Goal: Task Accomplishment & Management: Use online tool/utility

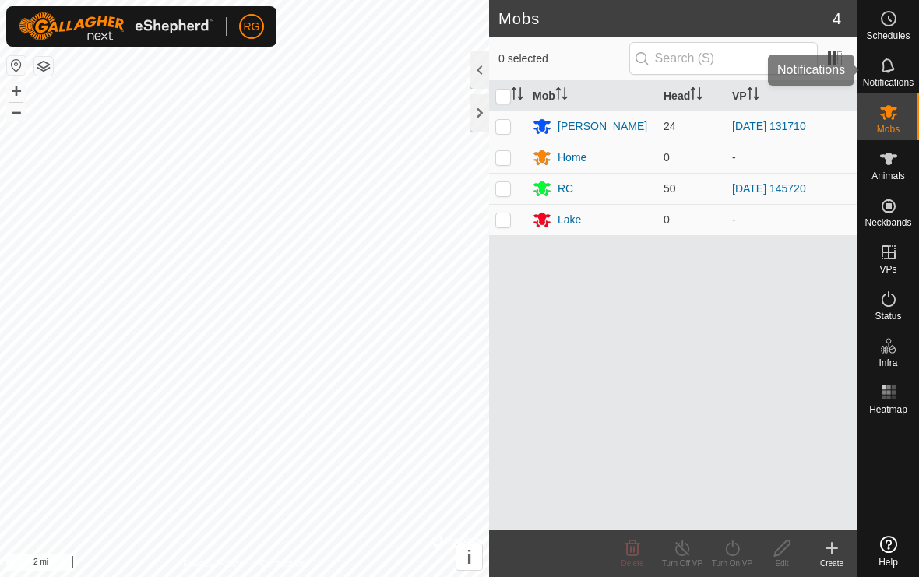
click at [892, 62] on icon at bounding box center [888, 65] width 19 height 19
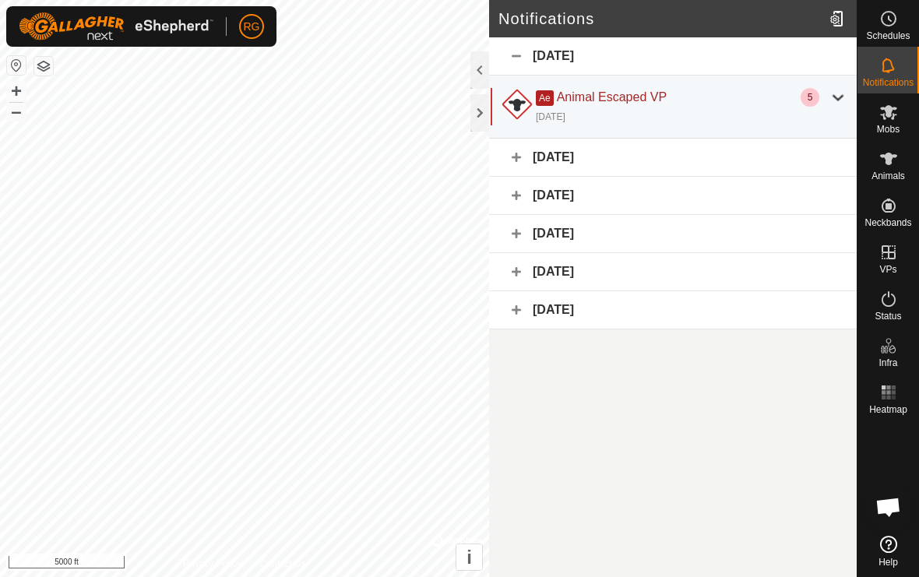
click at [498, 120] on div at bounding box center [516, 106] width 37 height 37
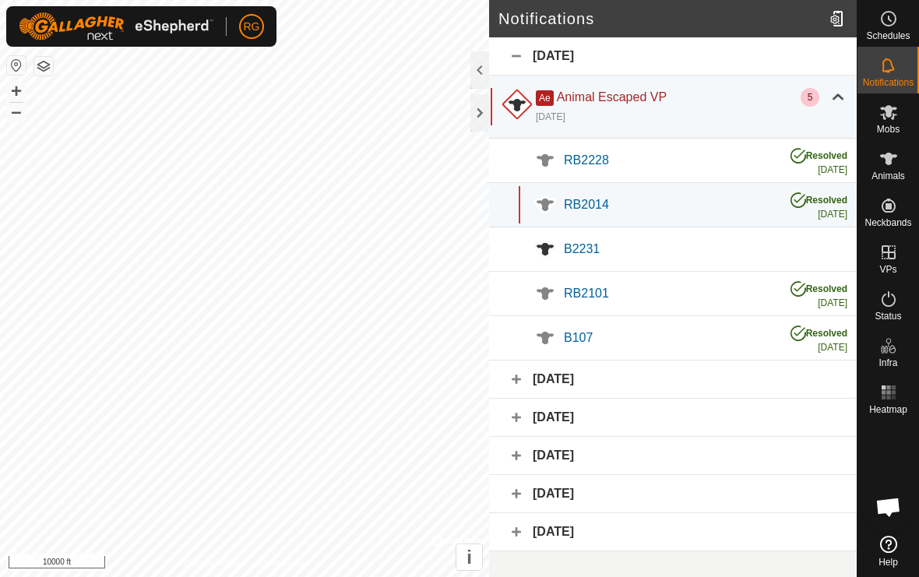
click at [479, 118] on div at bounding box center [479, 112] width 19 height 37
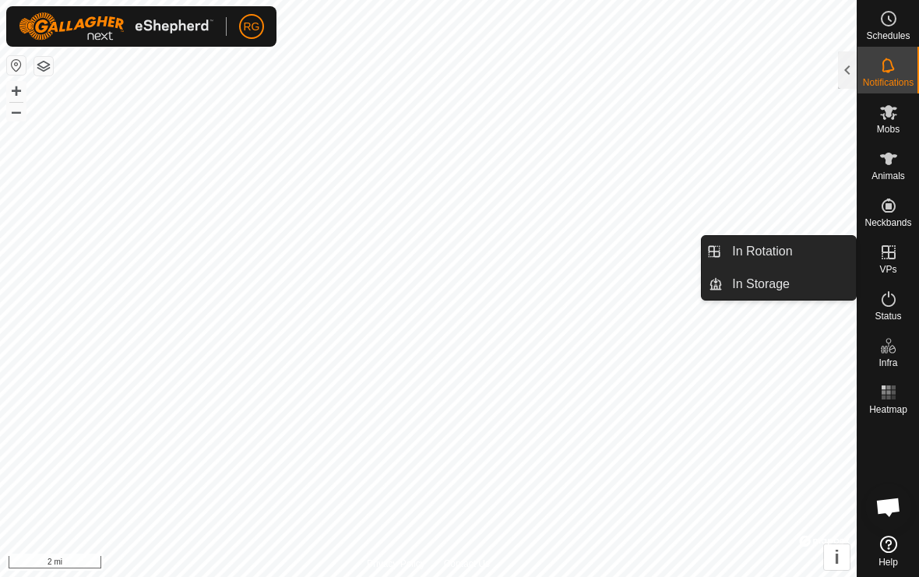
click at [772, 290] on span "In Storage" at bounding box center [761, 284] width 58 height 19
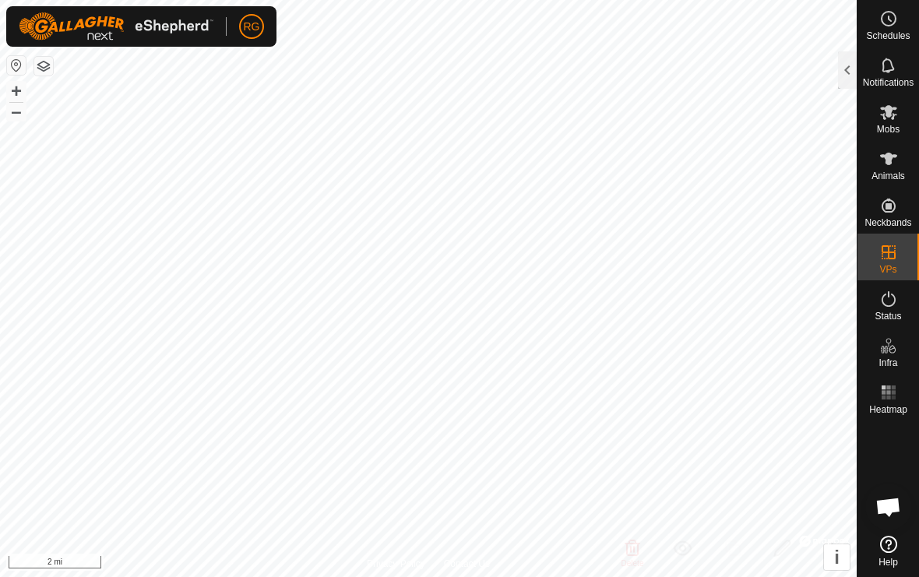
click at [843, 75] on div at bounding box center [847, 69] width 19 height 37
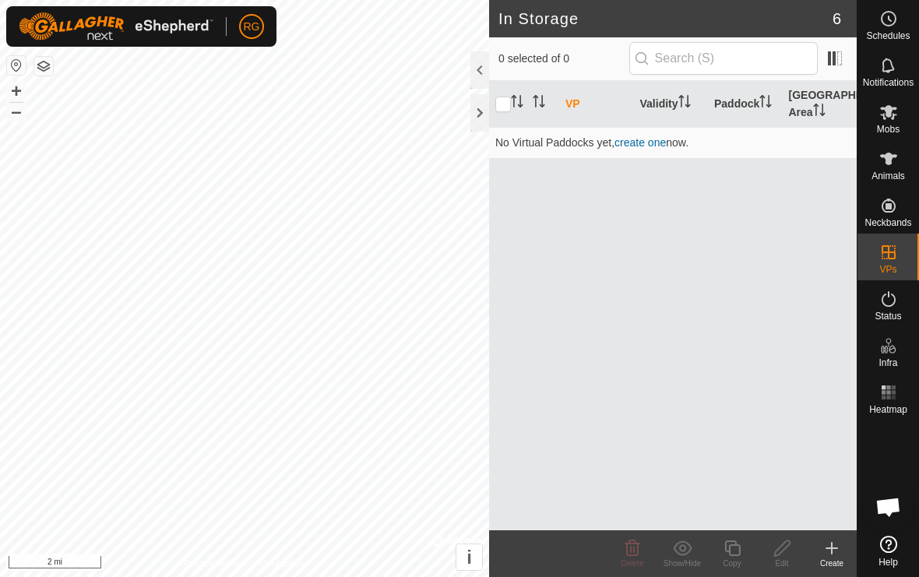
click at [656, 145] on link "create one" at bounding box center [639, 142] width 51 height 12
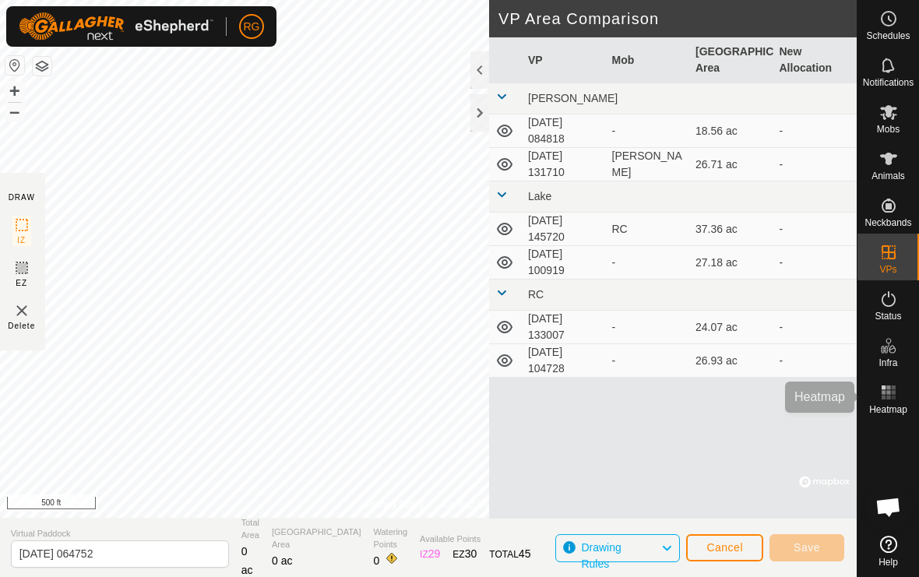
click at [905, 375] on div "Heatmap" at bounding box center [888, 397] width 62 height 47
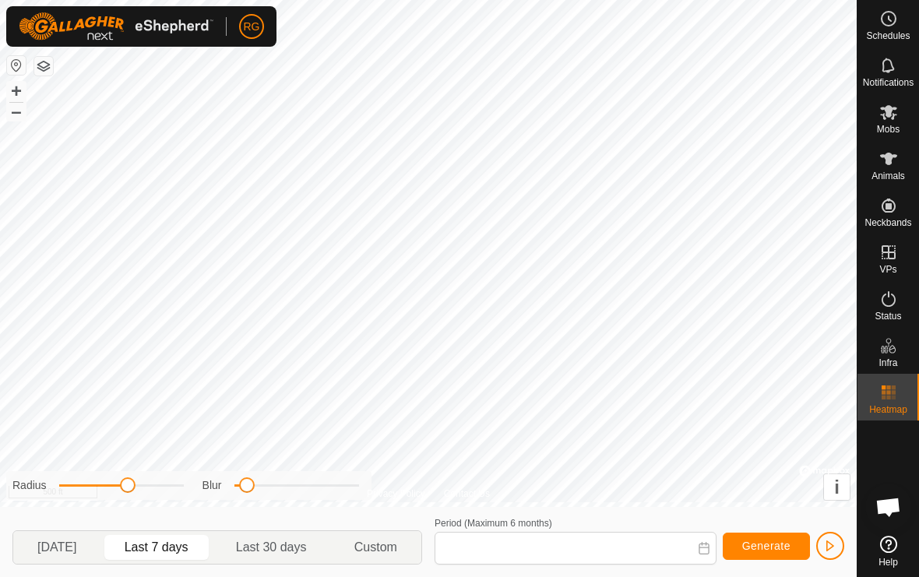
type input "[DATE] - [DATE]"
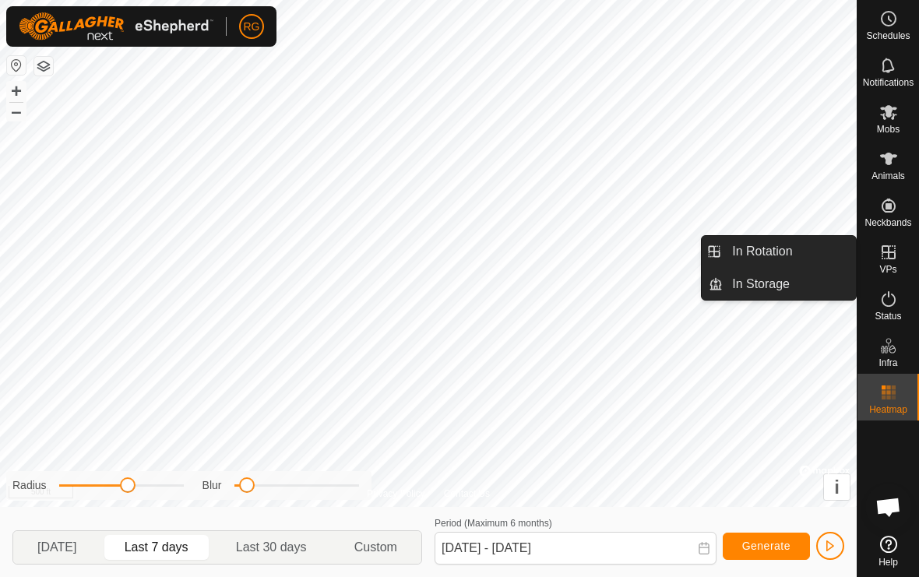
click at [804, 294] on link "In Storage" at bounding box center [789, 284] width 133 height 31
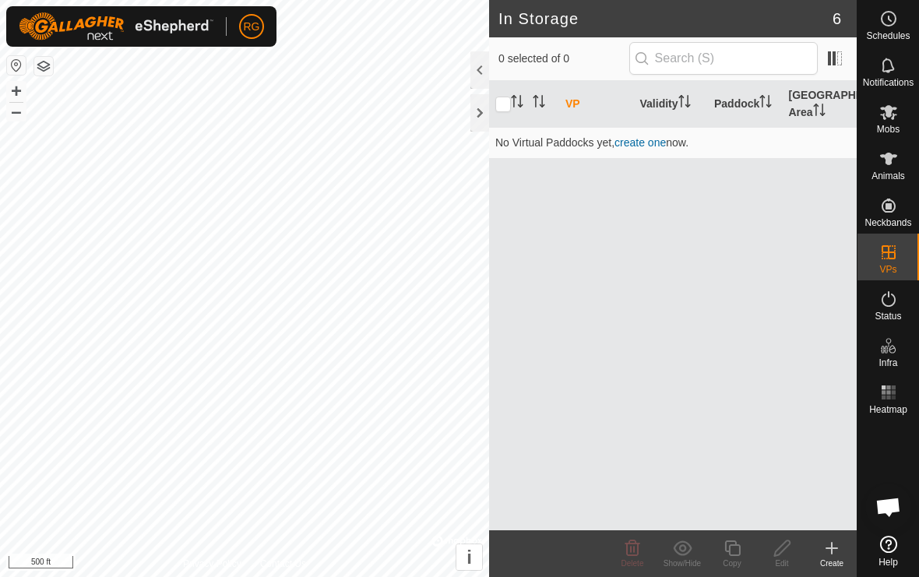
click at [654, 142] on link "create one" at bounding box center [639, 142] width 51 height 12
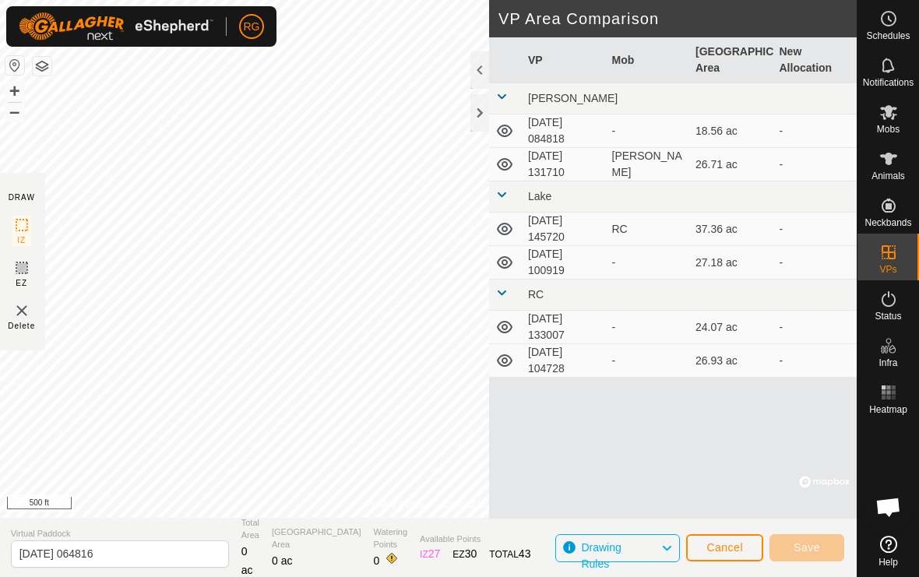
click at [739, 541] on span "Cancel" at bounding box center [724, 547] width 37 height 12
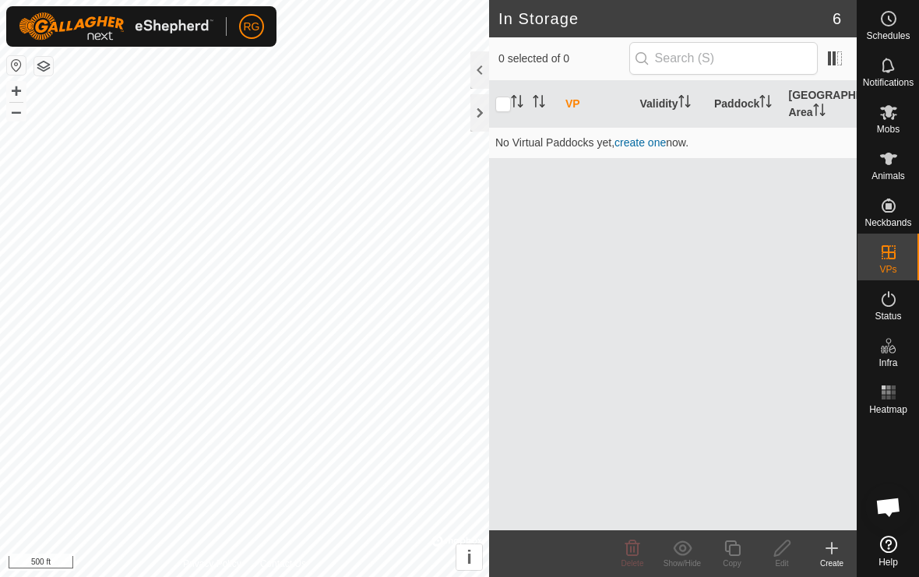
click at [637, 148] on link "create one" at bounding box center [639, 142] width 51 height 12
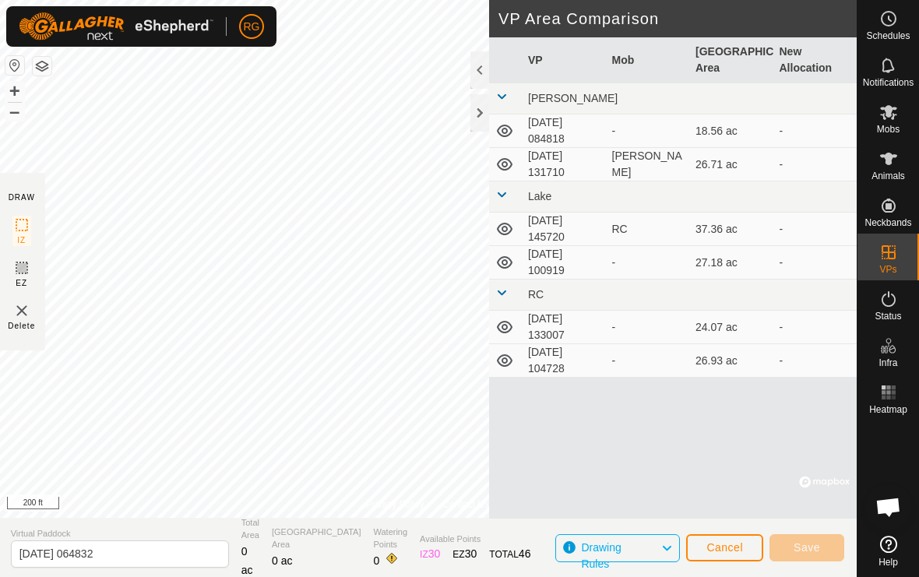
click at [477, 116] on div at bounding box center [479, 112] width 19 height 37
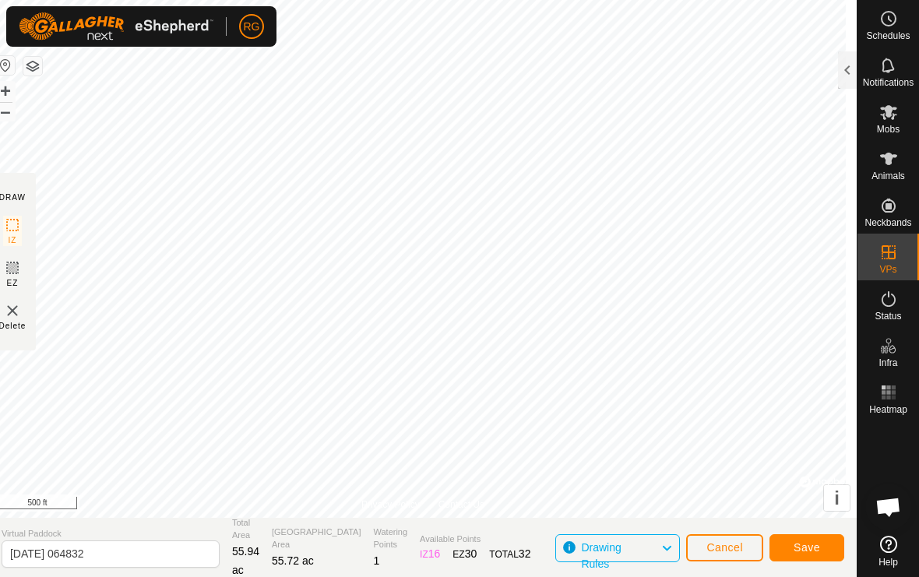
click at [825, 547] on button "Save" at bounding box center [806, 547] width 75 height 27
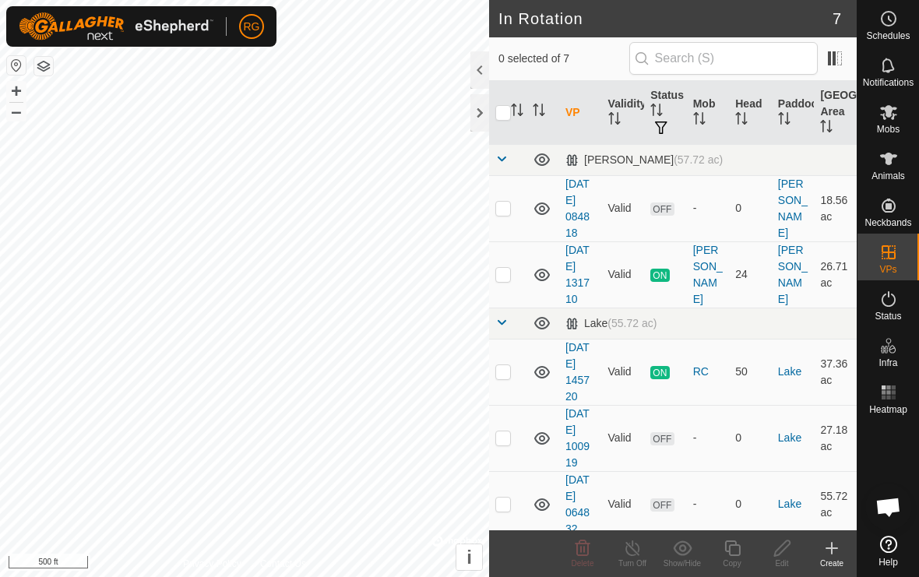
click at [503, 437] on p-checkbox at bounding box center [503, 437] width 16 height 12
checkbox input "true"
click at [501, 500] on p-checkbox at bounding box center [503, 504] width 16 height 12
checkbox input "true"
click at [501, 434] on p-checkbox at bounding box center [503, 437] width 16 height 12
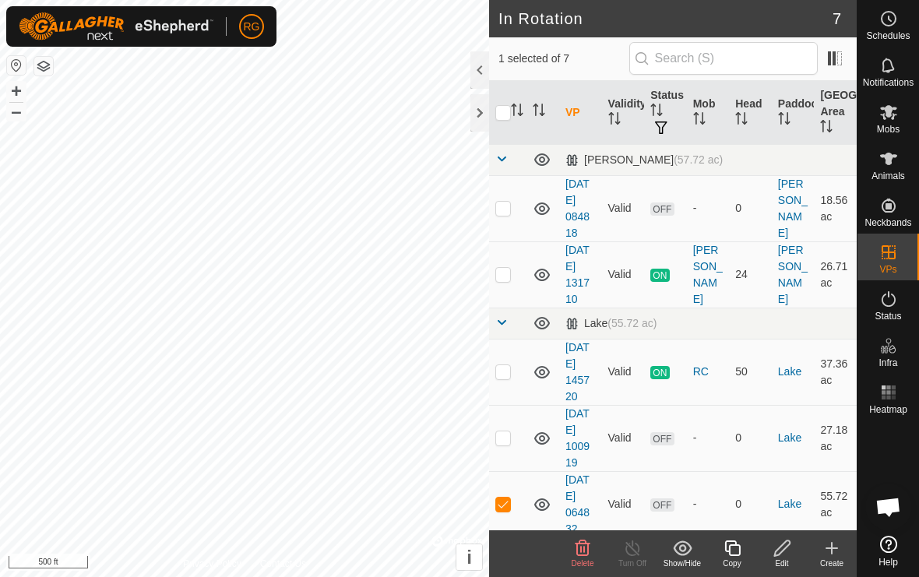
click at [500, 431] on p-checkbox at bounding box center [503, 437] width 16 height 12
checkbox input "true"
click at [506, 505] on p-checkbox at bounding box center [503, 504] width 16 height 12
checkbox input "false"
click at [588, 544] on icon at bounding box center [582, 548] width 15 height 16
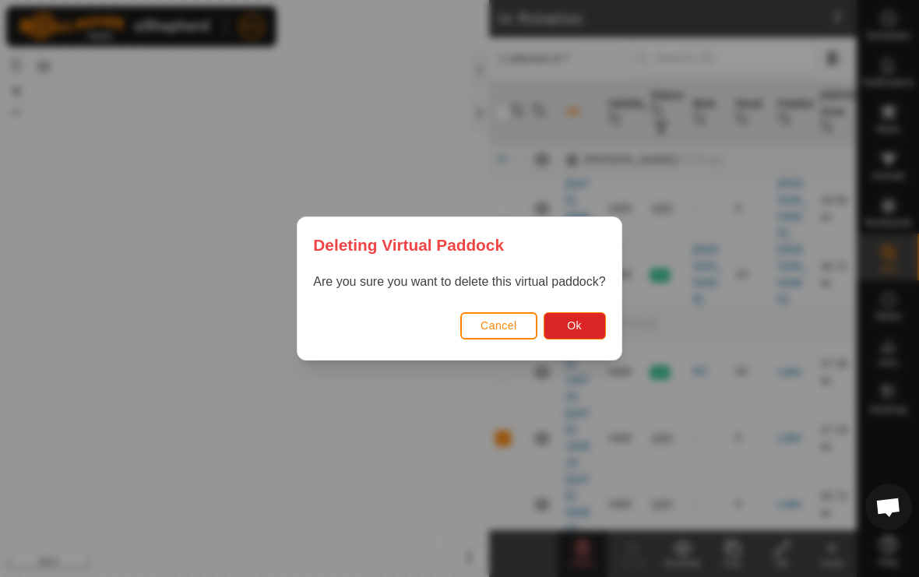
click at [586, 317] on button "Ok" at bounding box center [575, 325] width 62 height 27
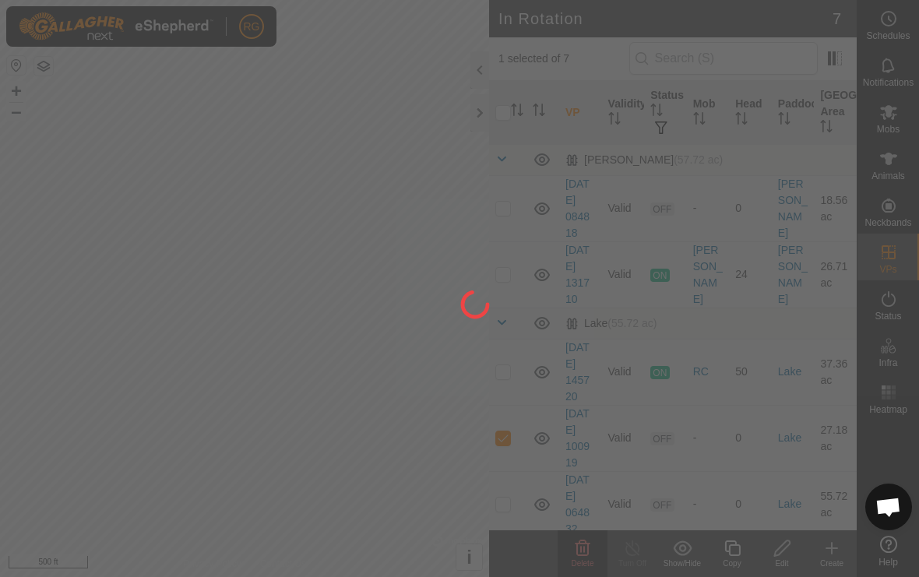
checkbox input "false"
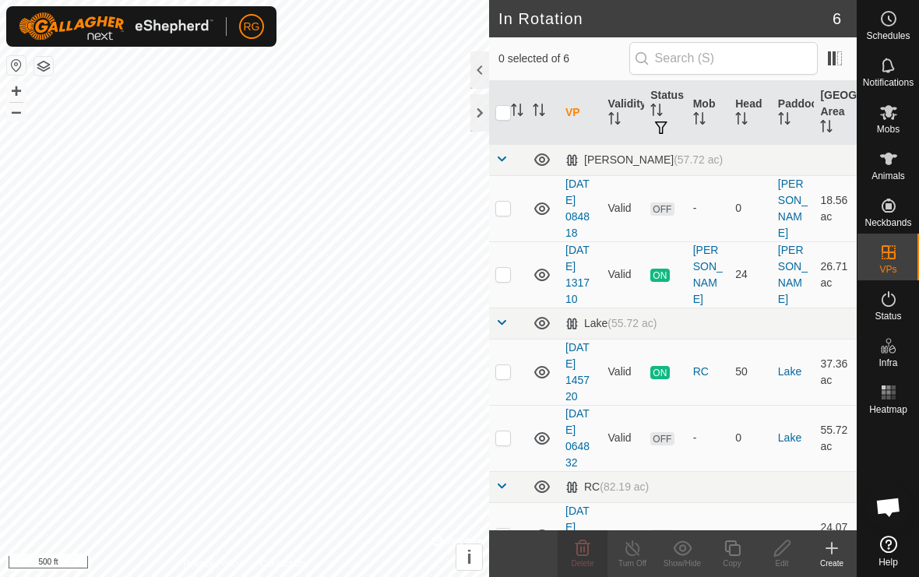
click at [506, 434] on p-checkbox at bounding box center [503, 437] width 16 height 12
checkbox input "true"
click at [885, 121] on es-mob-svg-icon at bounding box center [888, 112] width 28 height 25
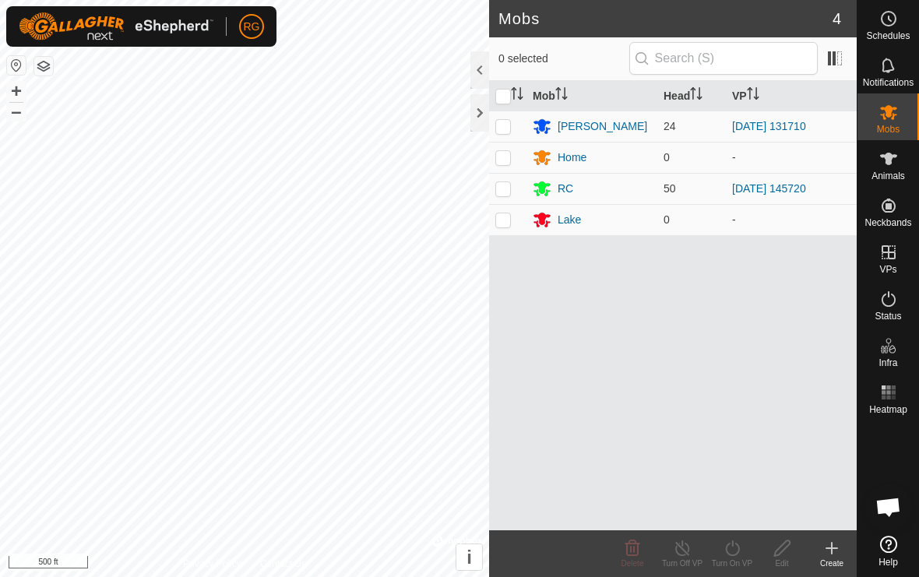
click at [509, 188] on p-checkbox at bounding box center [503, 188] width 16 height 12
checkbox input "true"
click at [730, 553] on icon at bounding box center [732, 548] width 19 height 19
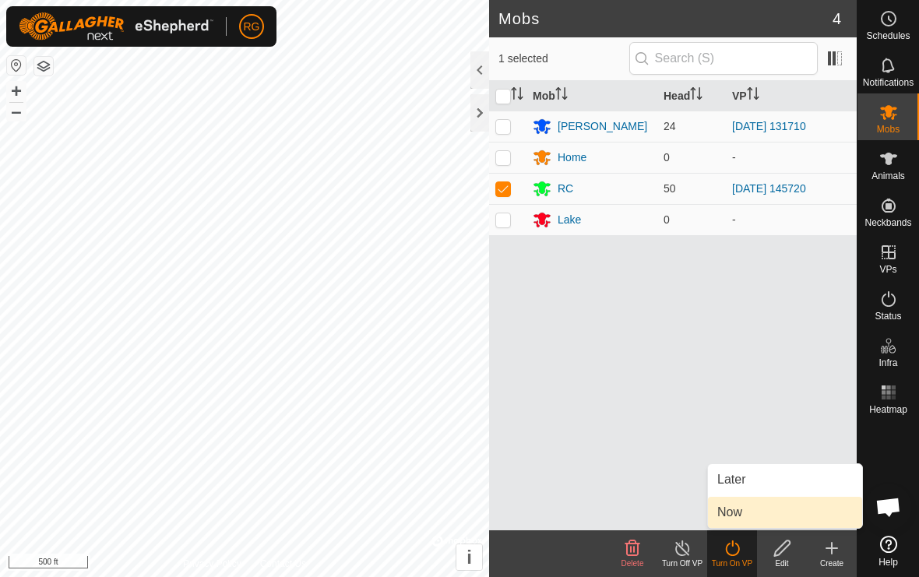
click at [737, 513] on span "Now" at bounding box center [729, 512] width 25 height 19
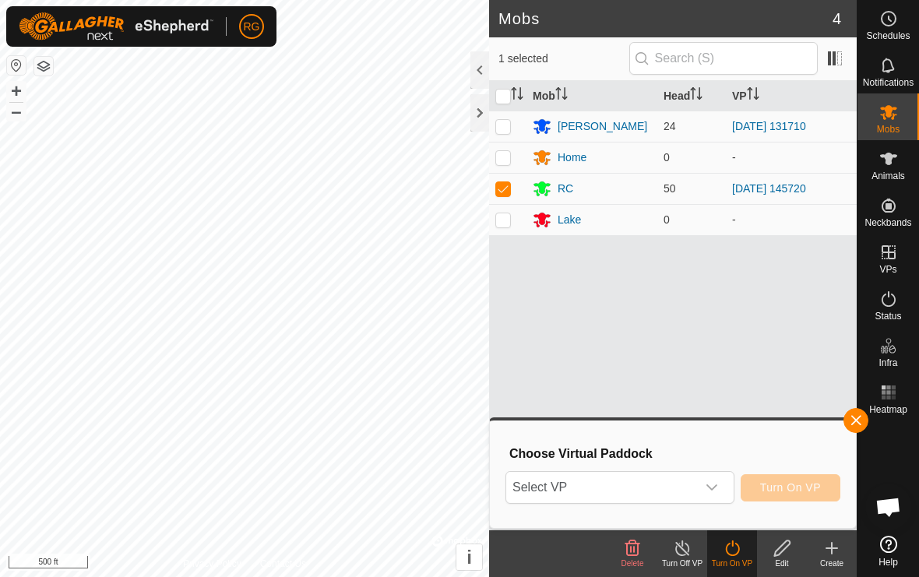
click at [715, 487] on icon "dropdown trigger" at bounding box center [711, 487] width 11 height 6
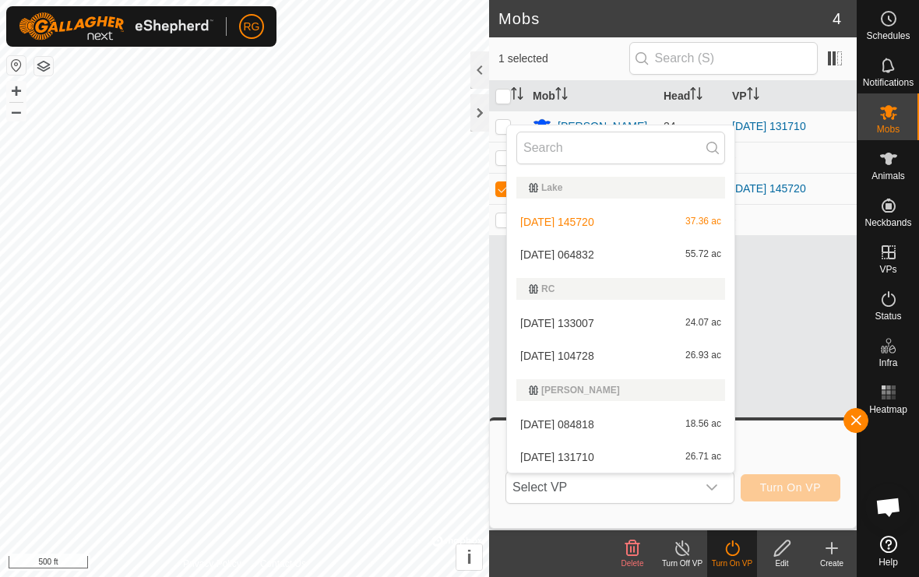
click at [594, 256] on span "[DATE] 064832" at bounding box center [557, 254] width 74 height 11
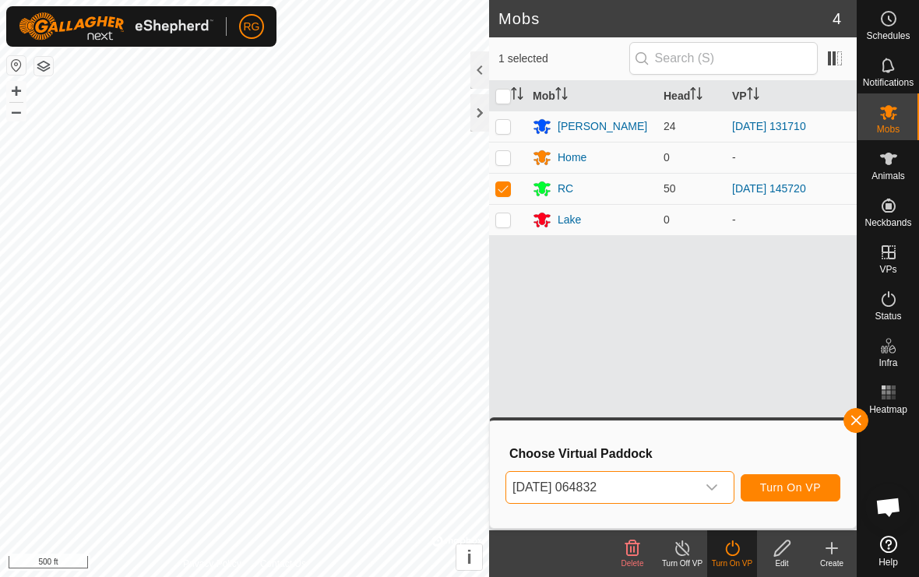
click at [790, 479] on button "Turn On VP" at bounding box center [791, 487] width 100 height 27
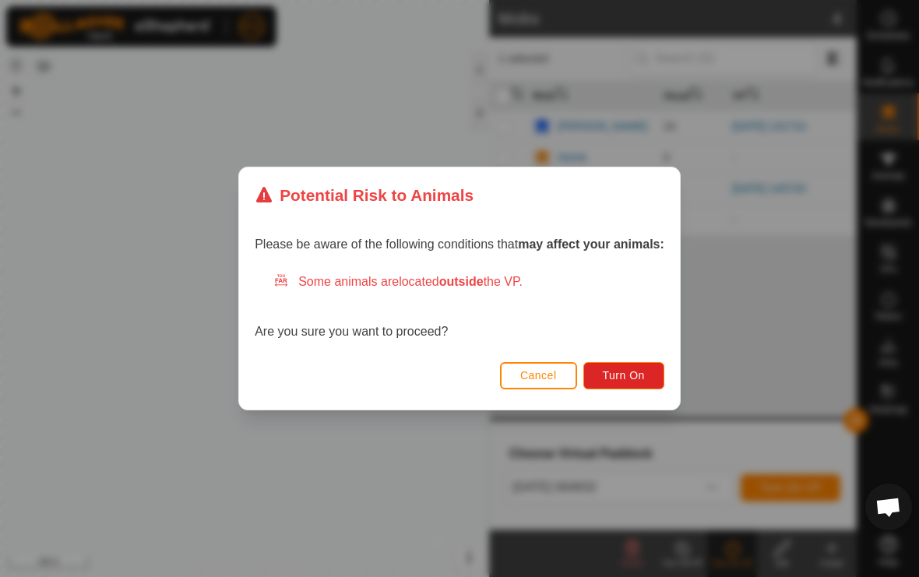
click at [618, 368] on button "Turn On" at bounding box center [623, 375] width 81 height 27
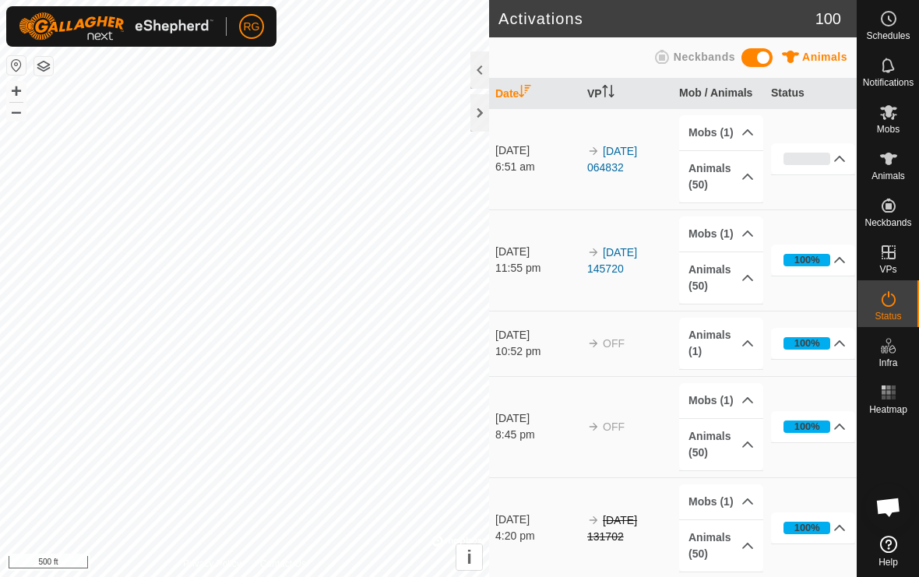
click at [477, 113] on div at bounding box center [479, 112] width 19 height 37
